Goal: Information Seeking & Learning: Learn about a topic

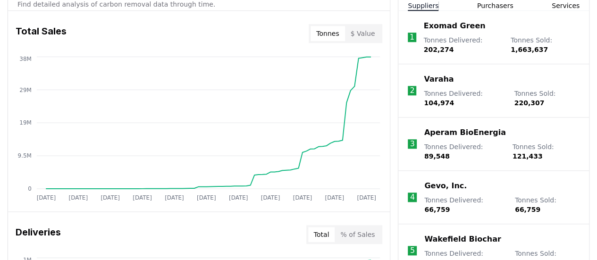
scroll to position [371, 0]
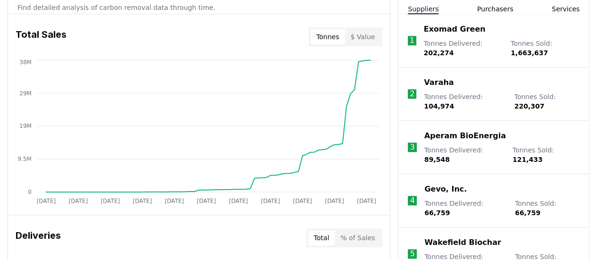
click at [365, 35] on button "$ Value" at bounding box center [363, 36] width 36 height 15
click at [332, 41] on button "Tonnes" at bounding box center [328, 36] width 34 height 15
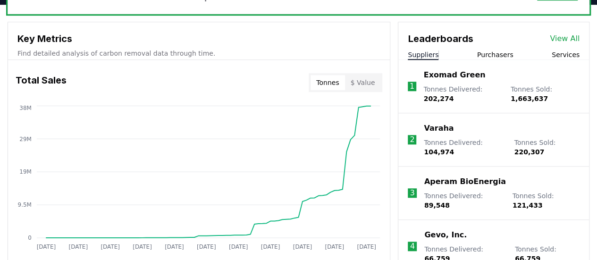
scroll to position [320, 0]
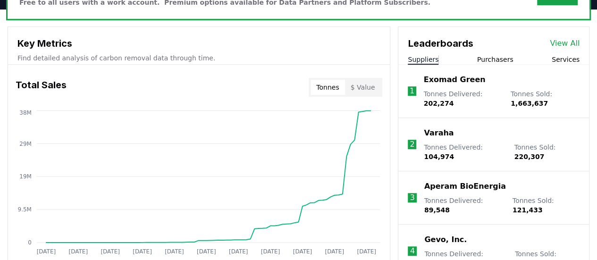
click at [490, 58] on button "Purchasers" at bounding box center [495, 59] width 36 height 9
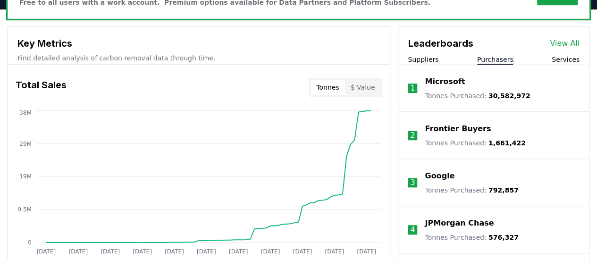
drag, startPoint x: 604, startPoint y: 113, endPoint x: 286, endPoint y: 87, distance: 319.2
click at [286, 87] on div "Total Sales Tonnes $ Value" at bounding box center [199, 87] width 382 height 34
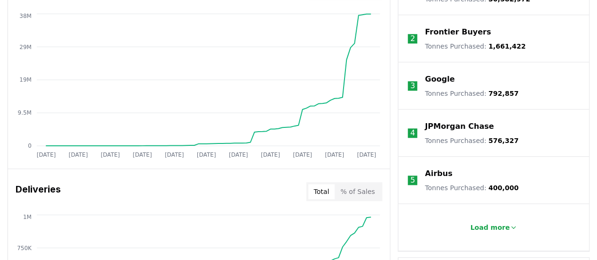
scroll to position [420, 0]
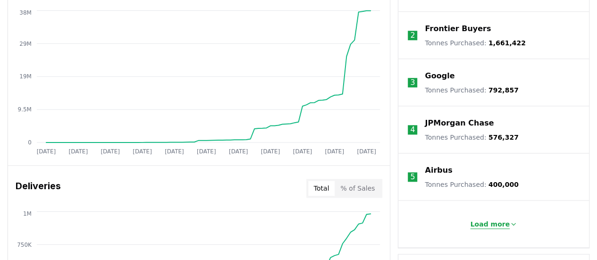
click at [504, 226] on p "Load more" at bounding box center [490, 223] width 40 height 9
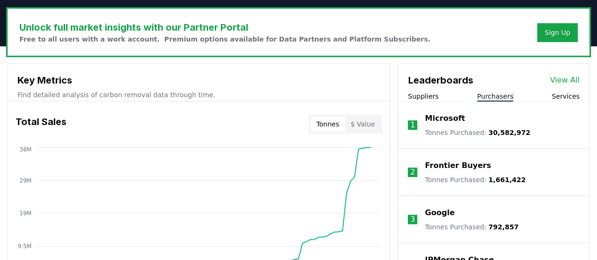
scroll to position [290, 0]
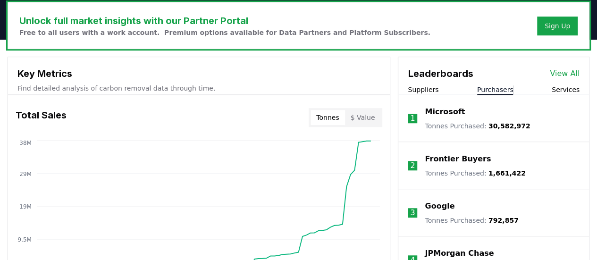
click at [569, 89] on button "Services" at bounding box center [566, 89] width 28 height 9
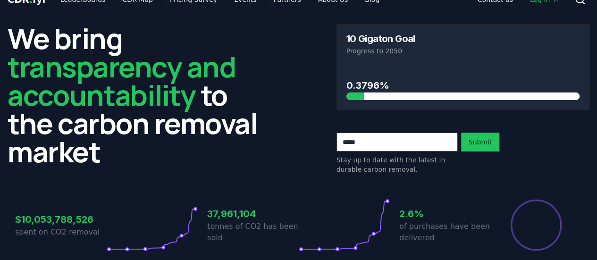
scroll to position [0, 0]
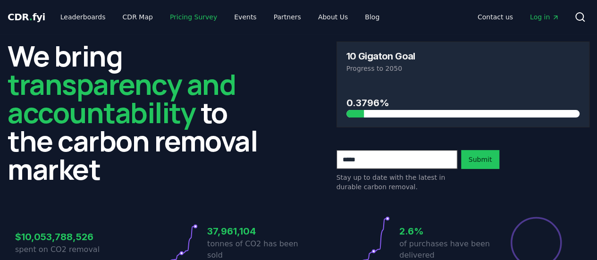
click at [178, 22] on link "Pricing Survey" at bounding box center [193, 16] width 62 height 17
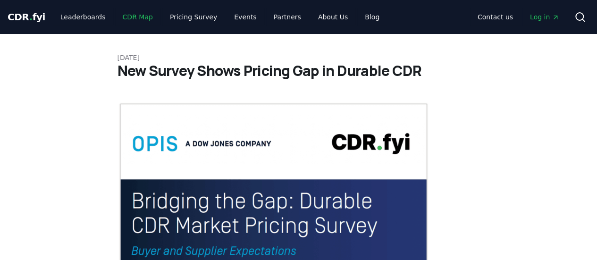
click at [128, 14] on link "CDR Map" at bounding box center [137, 16] width 45 height 17
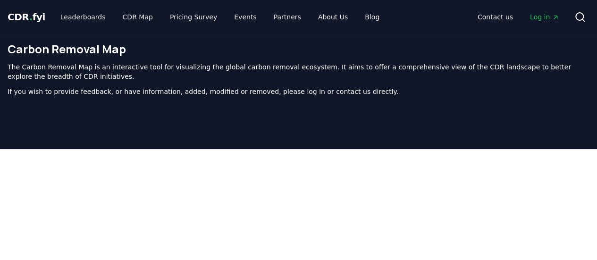
click at [16, 16] on span "CDR . fyi" at bounding box center [27, 16] width 38 height 11
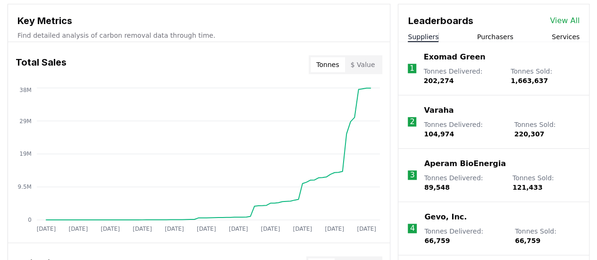
scroll to position [344, 0]
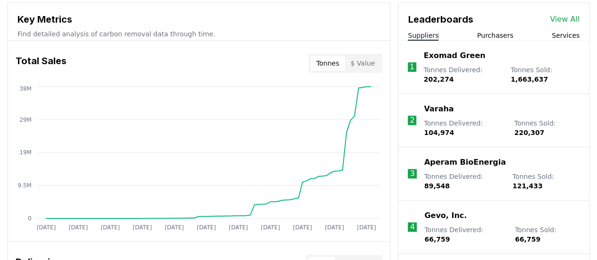
click at [491, 36] on button "Purchasers" at bounding box center [495, 35] width 36 height 9
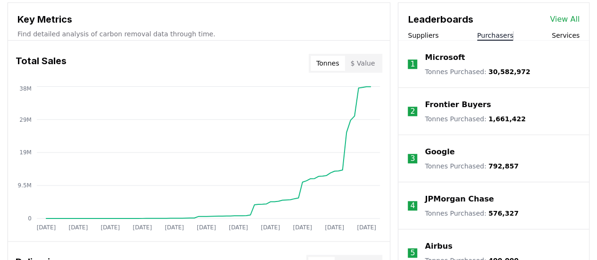
click at [561, 18] on link "View All" at bounding box center [565, 19] width 30 height 11
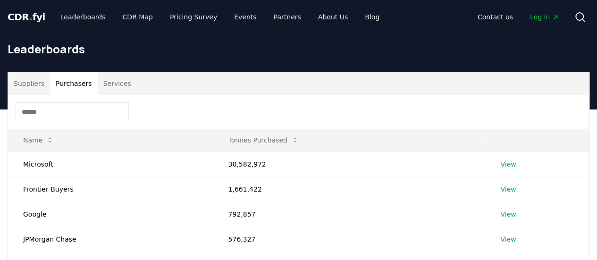
click at [75, 87] on button "Purchasers" at bounding box center [74, 83] width 48 height 23
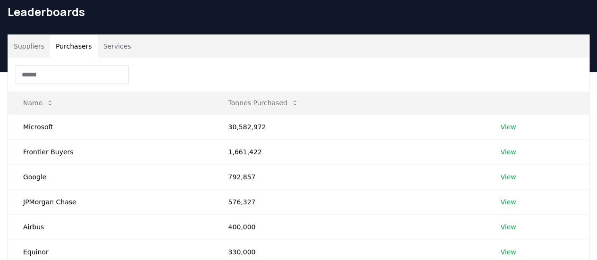
scroll to position [32, 0]
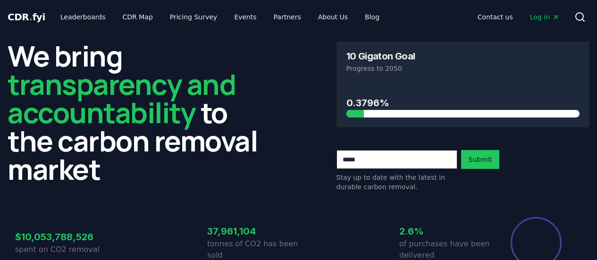
scroll to position [344, 0]
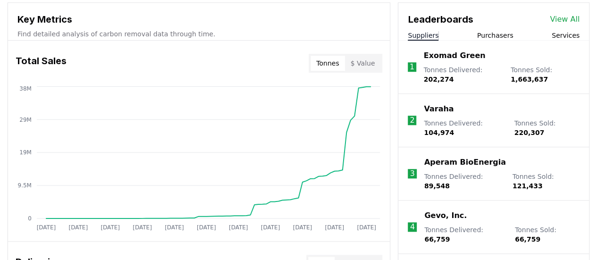
click at [566, 15] on link "View All" at bounding box center [565, 19] width 30 height 11
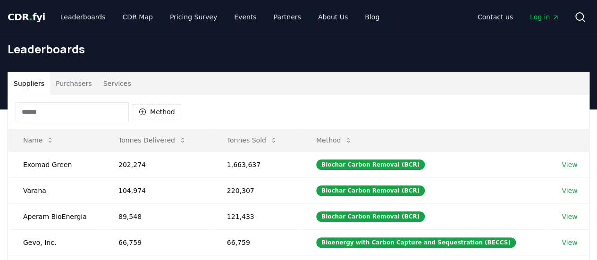
click at [69, 85] on button "Purchasers" at bounding box center [74, 83] width 48 height 23
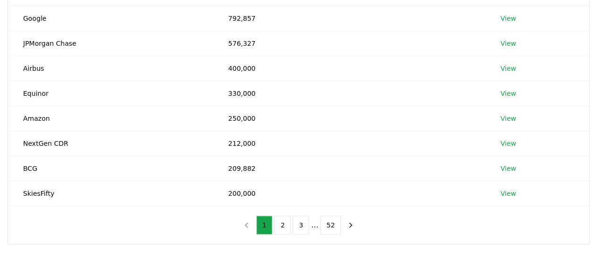
scroll to position [197, 0]
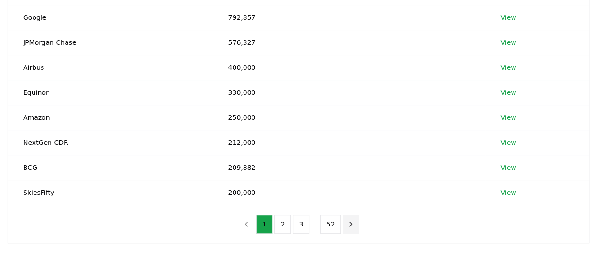
click at [348, 226] on button "next page" at bounding box center [351, 224] width 16 height 19
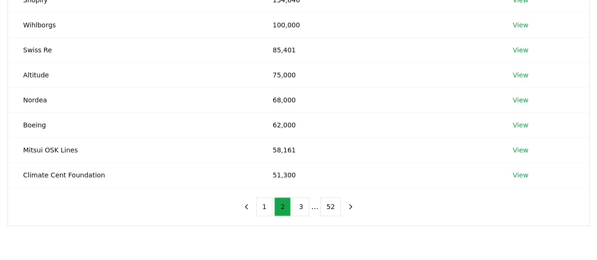
scroll to position [215, 0]
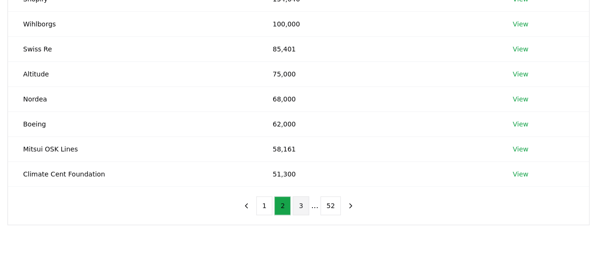
click at [300, 207] on button "3" at bounding box center [301, 205] width 17 height 19
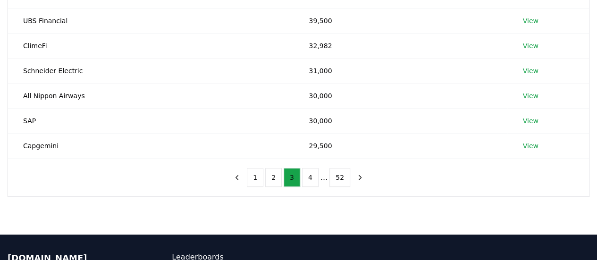
scroll to position [254, 0]
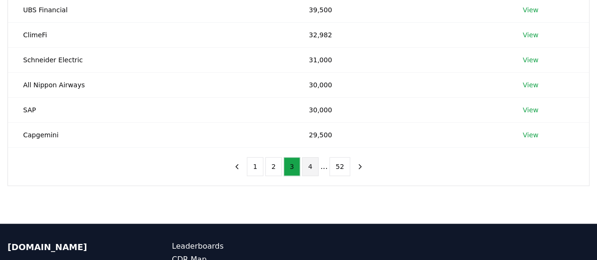
click at [312, 171] on button "4" at bounding box center [310, 166] width 17 height 19
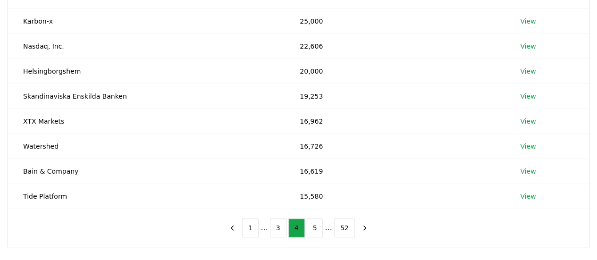
scroll to position [194, 0]
click at [313, 227] on button "5" at bounding box center [315, 227] width 17 height 19
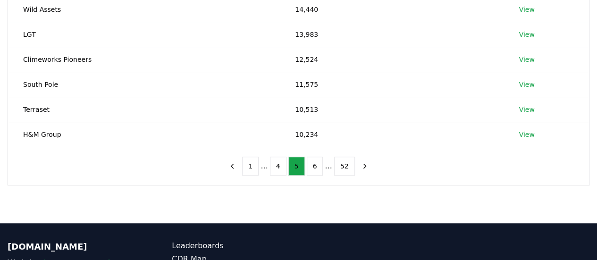
scroll to position [257, 0]
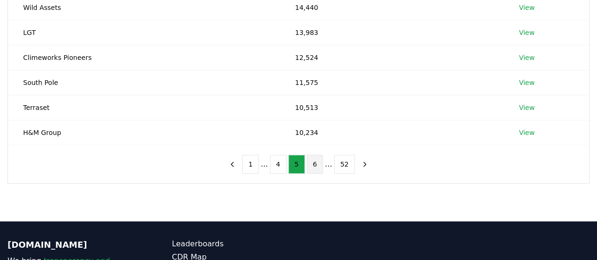
click at [314, 168] on button "6" at bounding box center [315, 164] width 17 height 19
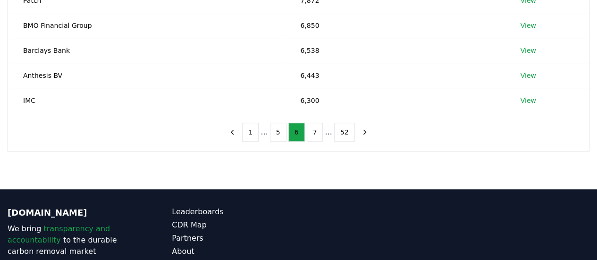
scroll to position [290, 0]
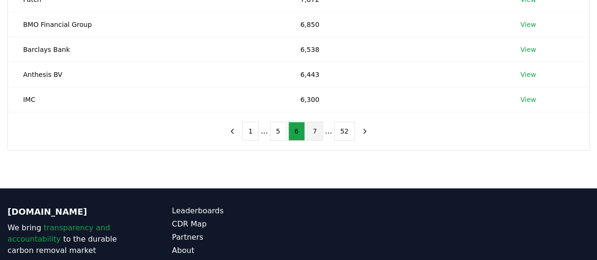
click at [317, 134] on button "7" at bounding box center [315, 131] width 17 height 19
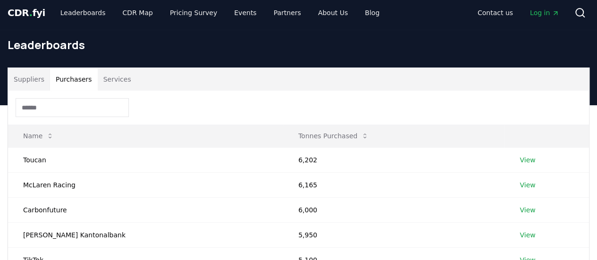
scroll to position [4, 0]
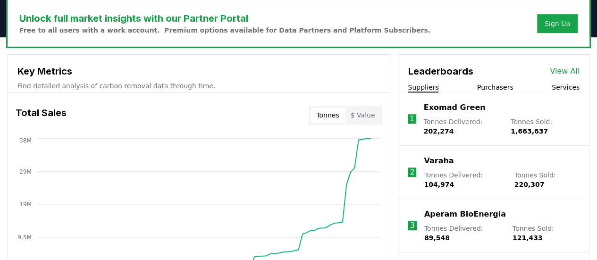
scroll to position [295, 0]
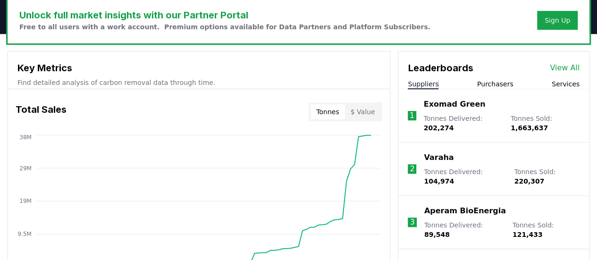
click at [566, 65] on link "View All" at bounding box center [565, 67] width 30 height 11
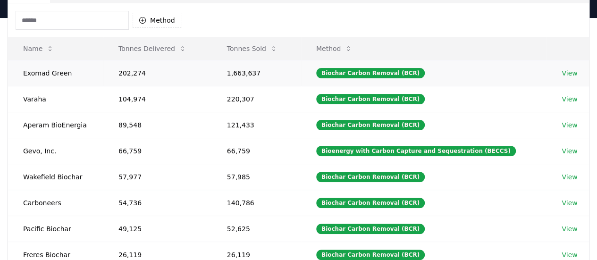
scroll to position [60, 0]
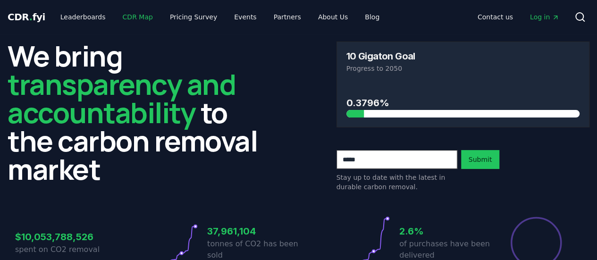
click at [127, 17] on link "CDR Map" at bounding box center [137, 16] width 45 height 17
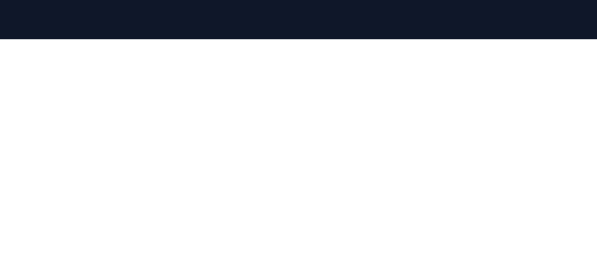
scroll to position [109, 0]
